Goal: Information Seeking & Learning: Learn about a topic

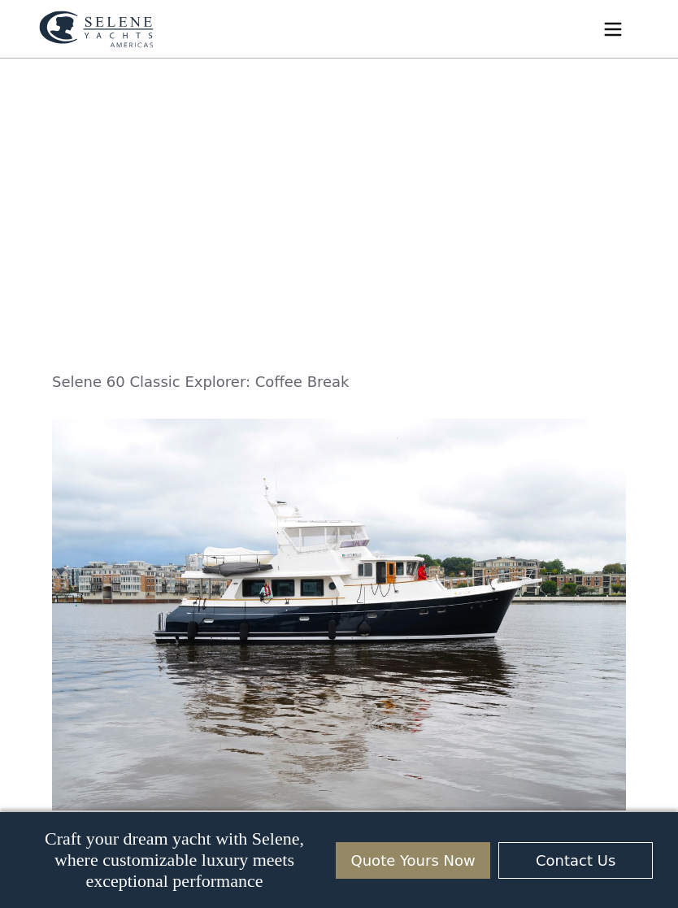
scroll to position [1997, 0]
click at [539, 599] on img at bounding box center [339, 616] width 574 height 392
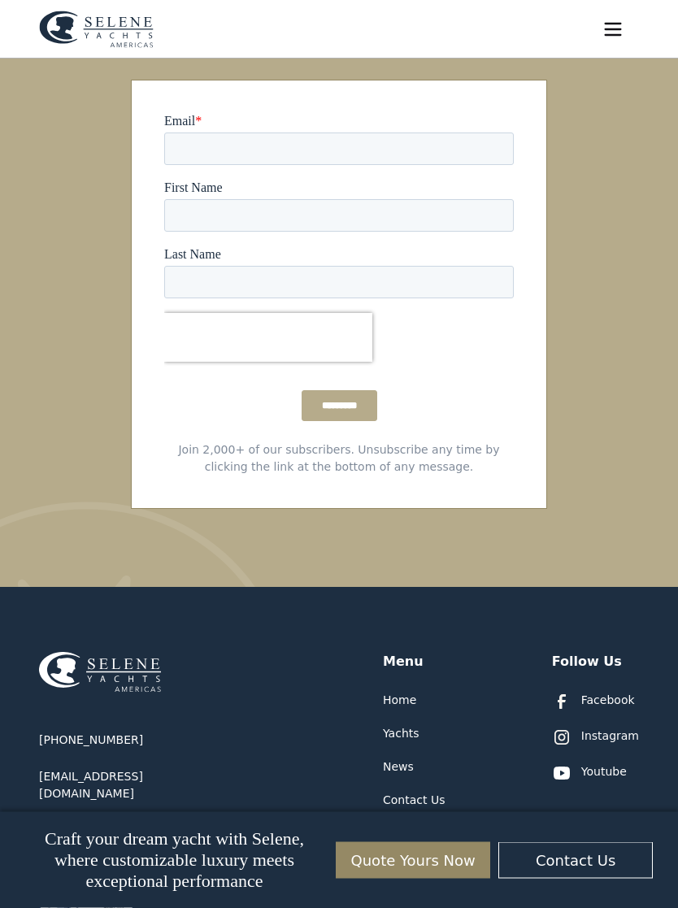
scroll to position [6222, 0]
click at [398, 726] on div "Yachts" at bounding box center [401, 734] width 37 height 17
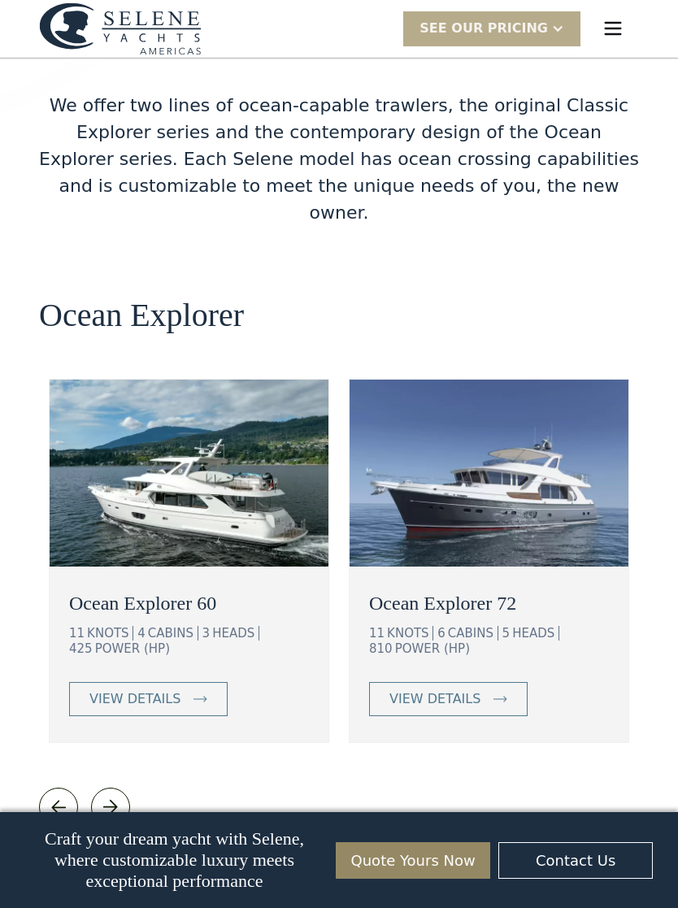
scroll to position [2697, 0]
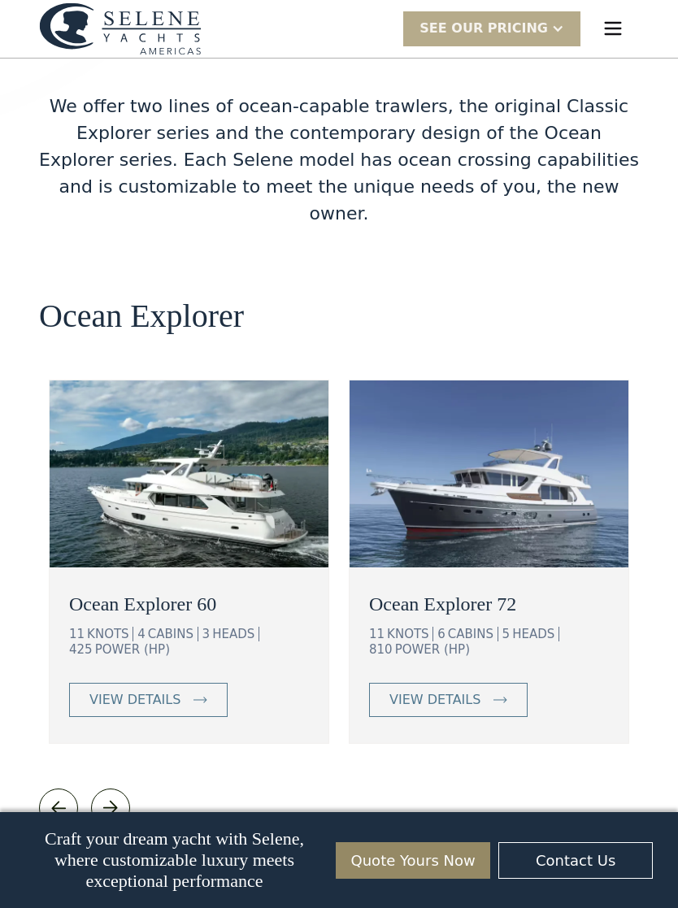
click at [159, 690] on div "view details" at bounding box center [134, 700] width 91 height 20
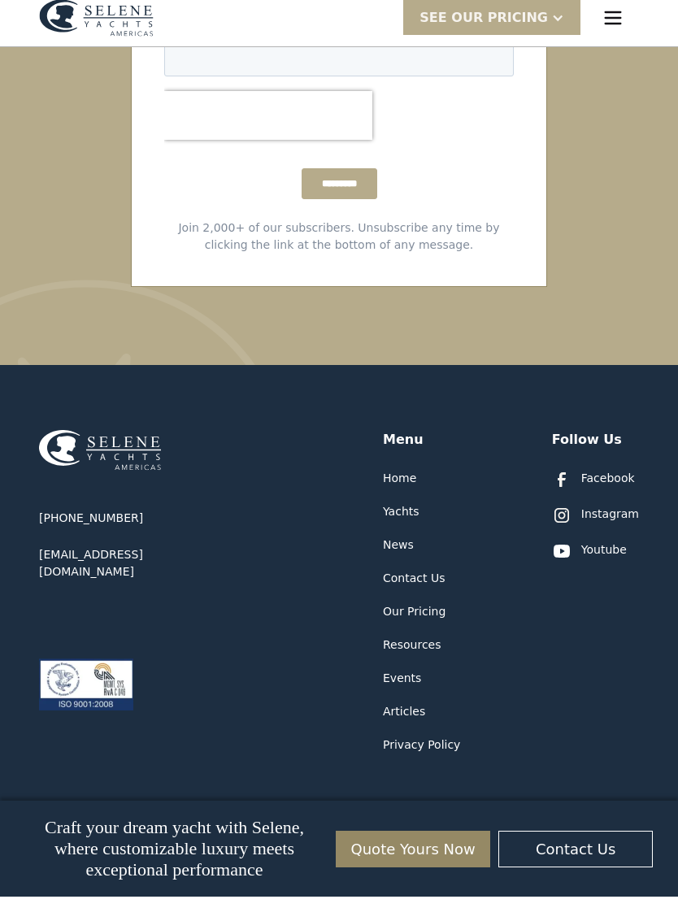
scroll to position [6584, 0]
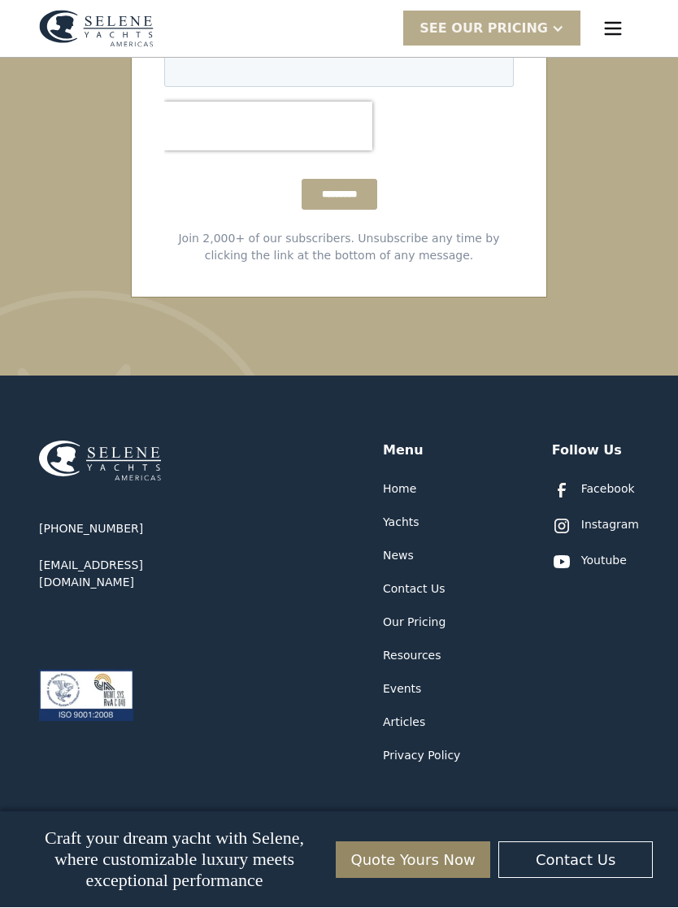
click at [403, 515] on div "Yachts" at bounding box center [401, 523] width 37 height 17
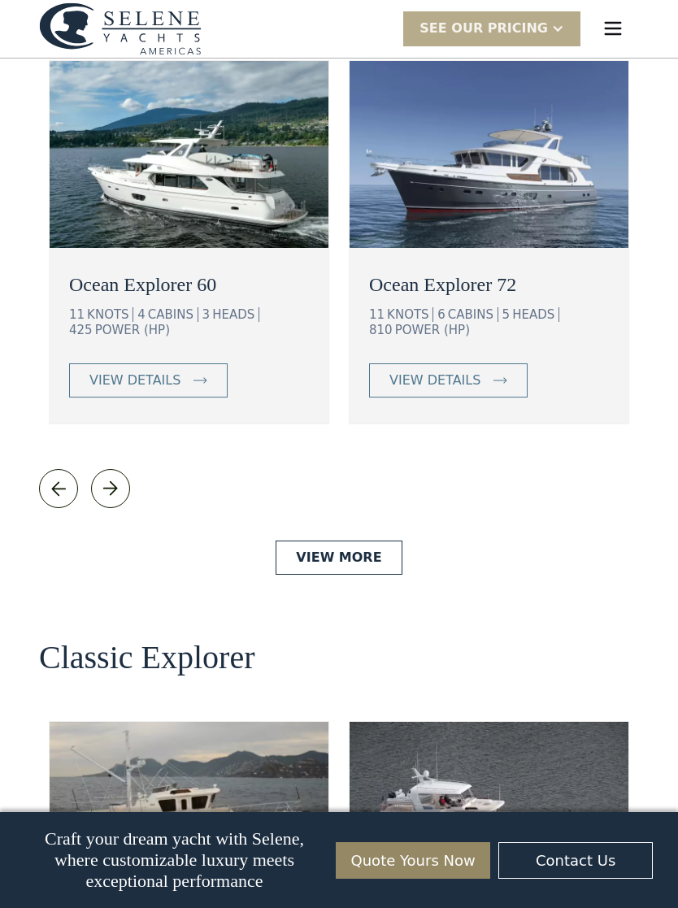
scroll to position [3013, 0]
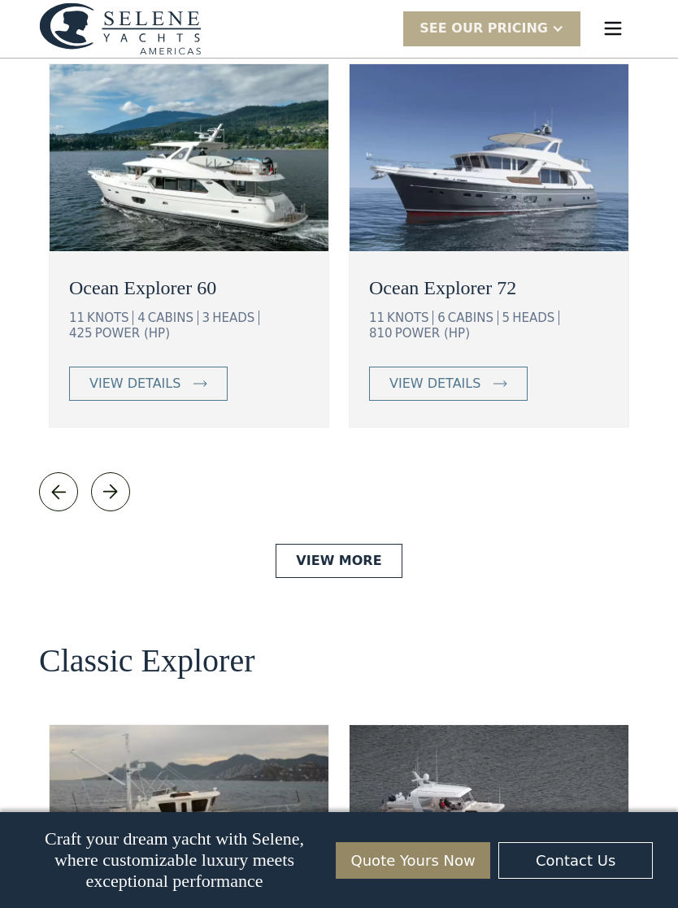
click at [344, 544] on link "View More" at bounding box center [339, 561] width 126 height 34
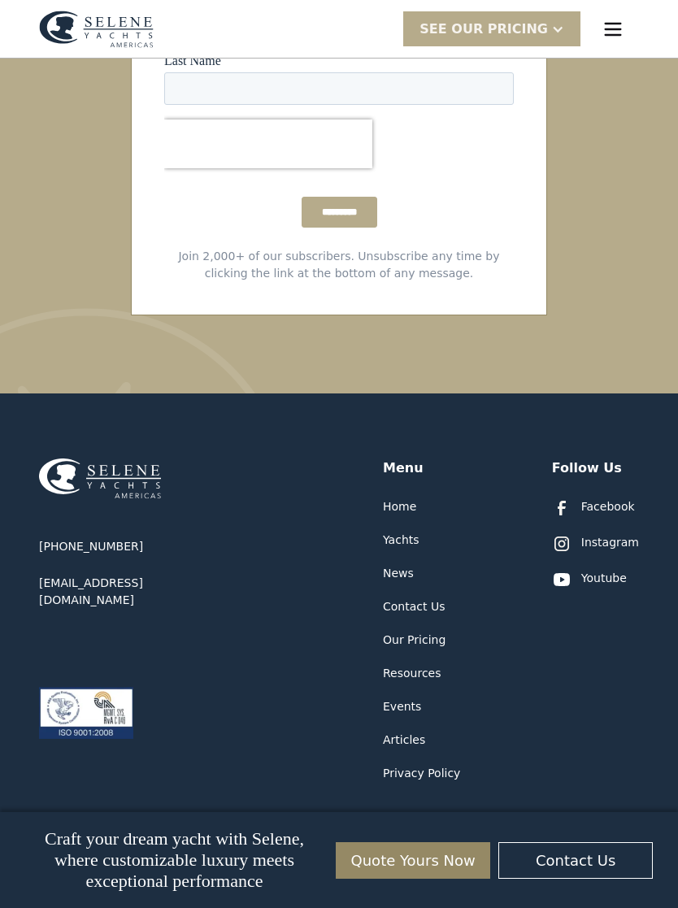
scroll to position [4757, 0]
